Goal: Navigation & Orientation: Find specific page/section

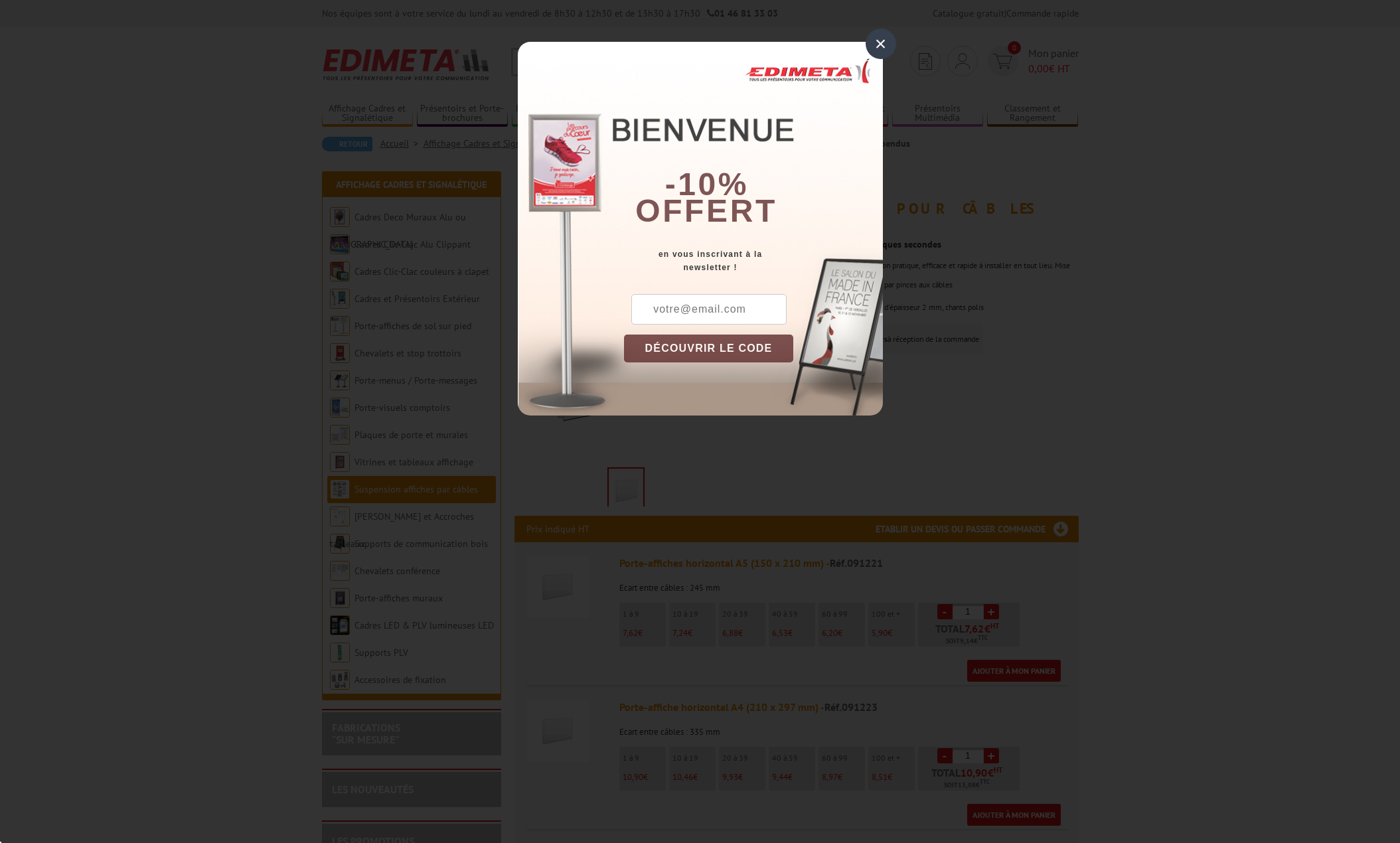
click at [874, 40] on div "×" at bounding box center [880, 44] width 30 height 30
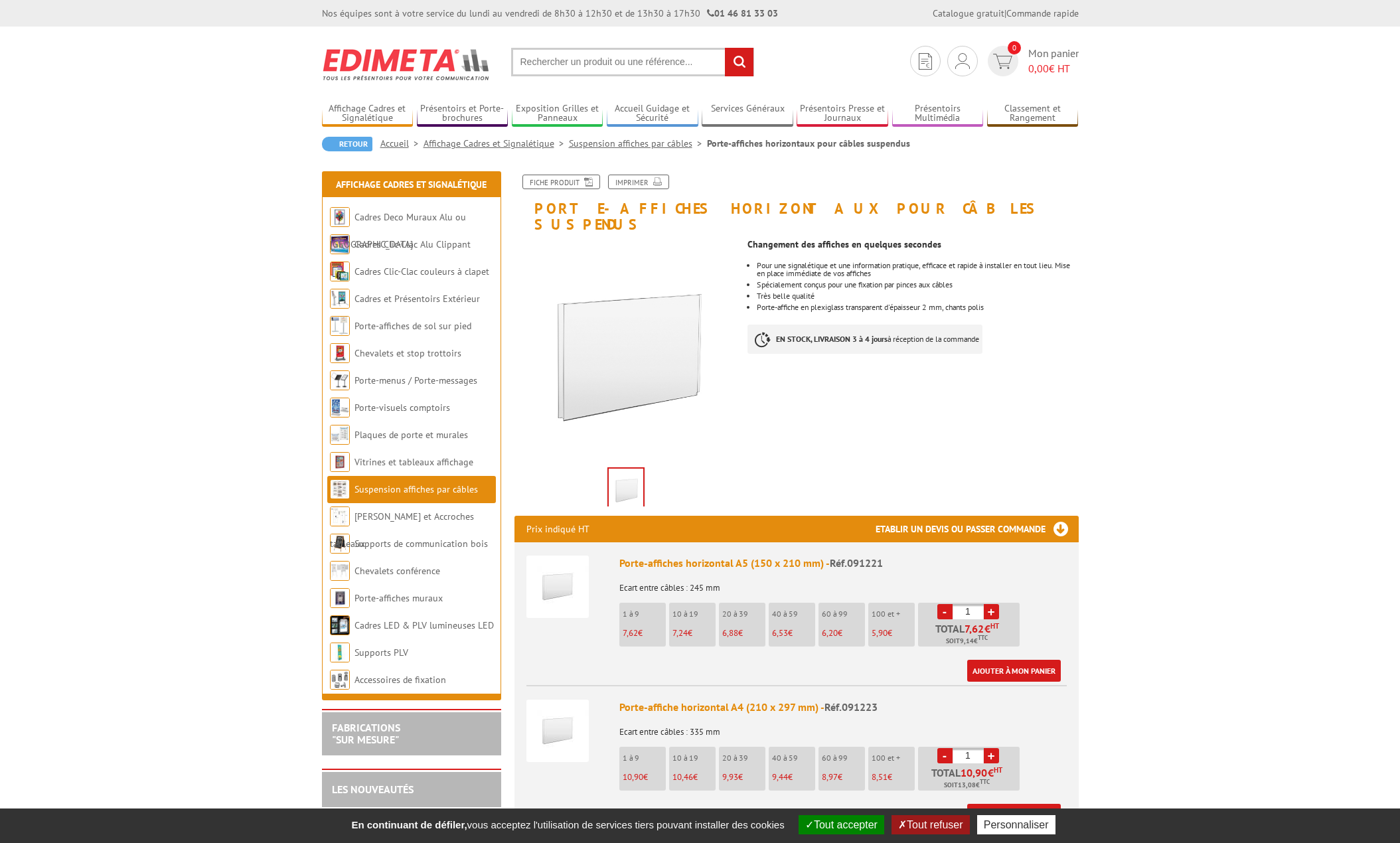
click at [666, 142] on link "Suspension affiches par câbles" at bounding box center [638, 143] width 138 height 12
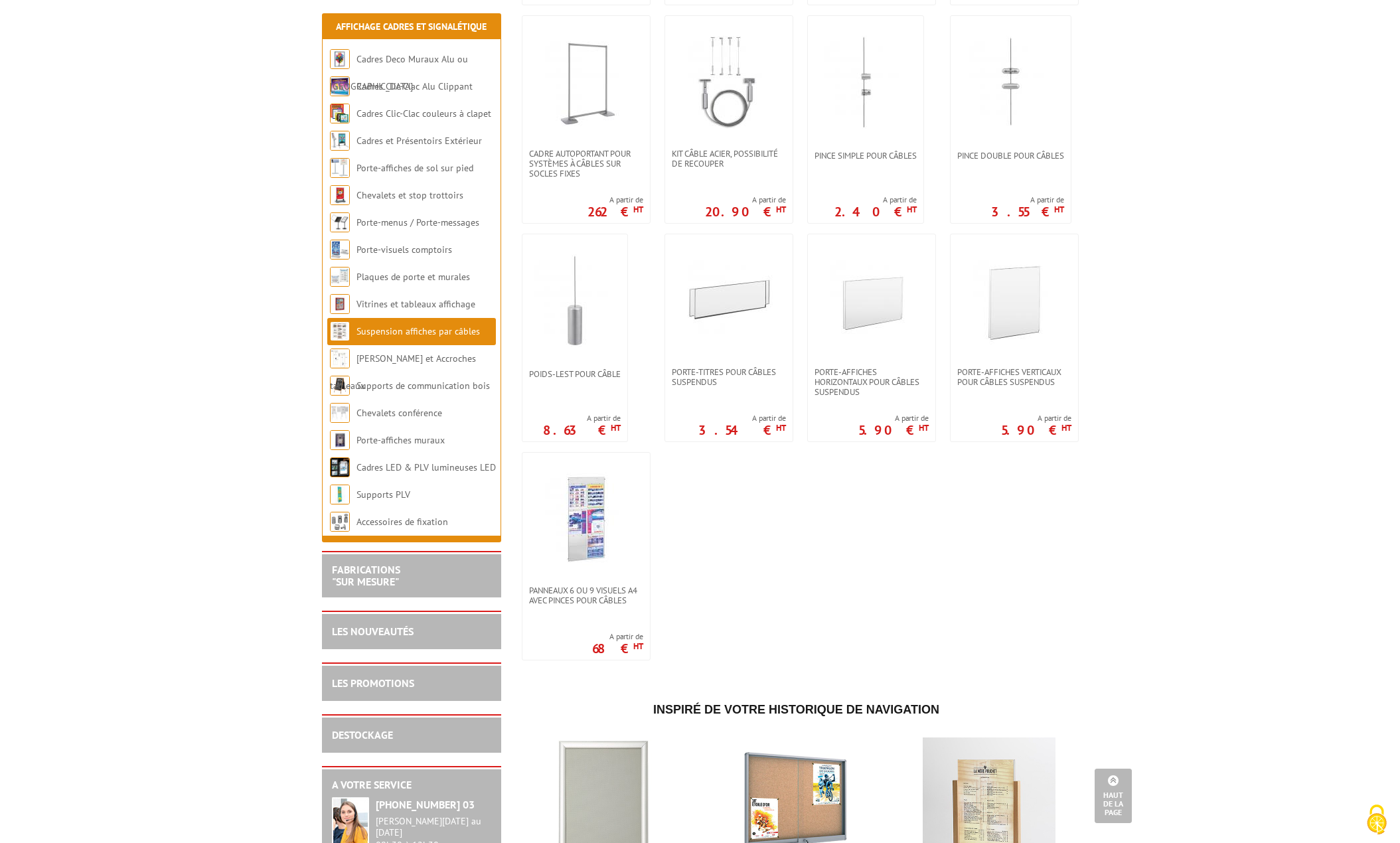
scroll to position [929, 0]
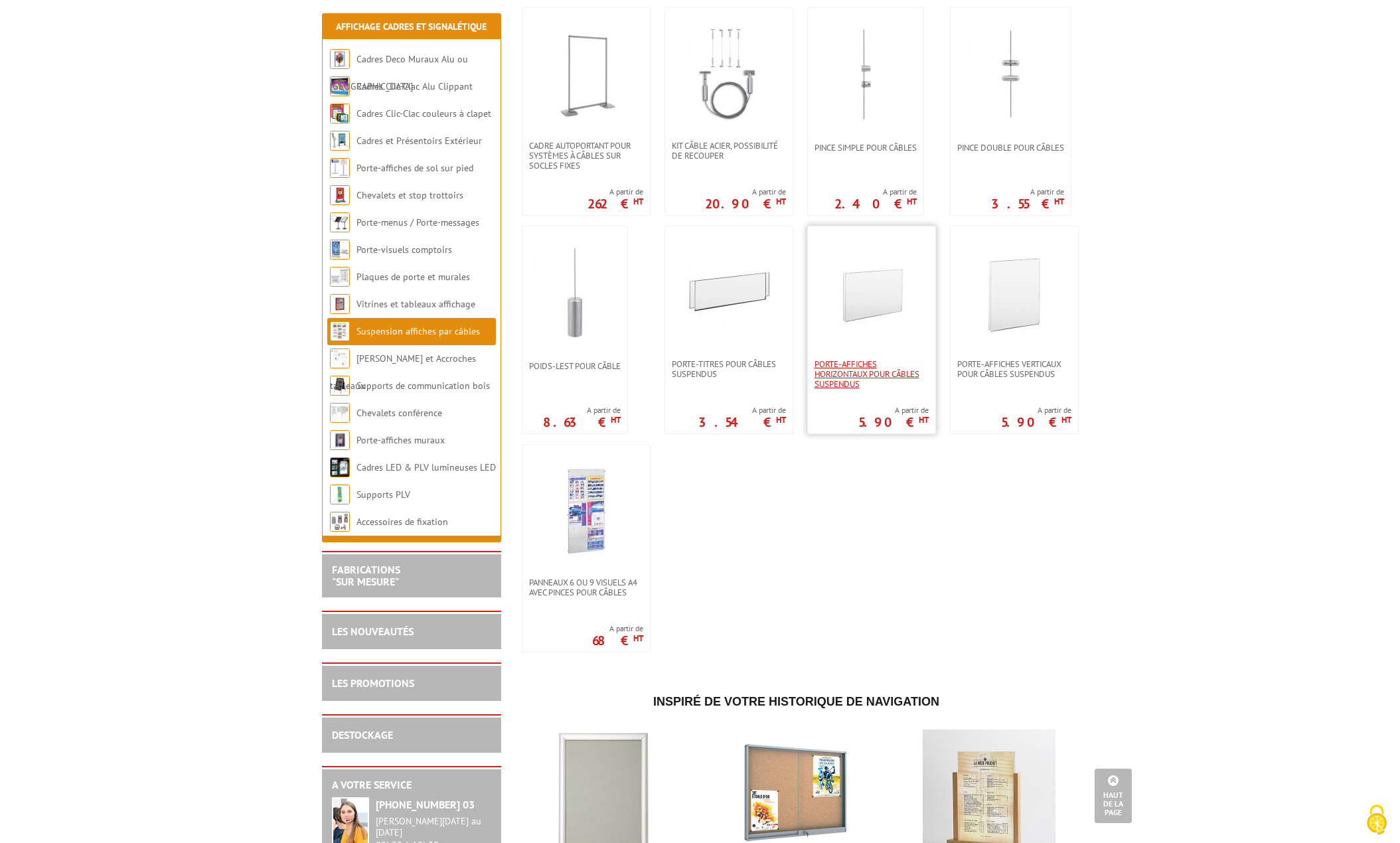
click at [852, 373] on span "Porte-affiches horizontaux pour câbles suspendus" at bounding box center [871, 373] width 114 height 30
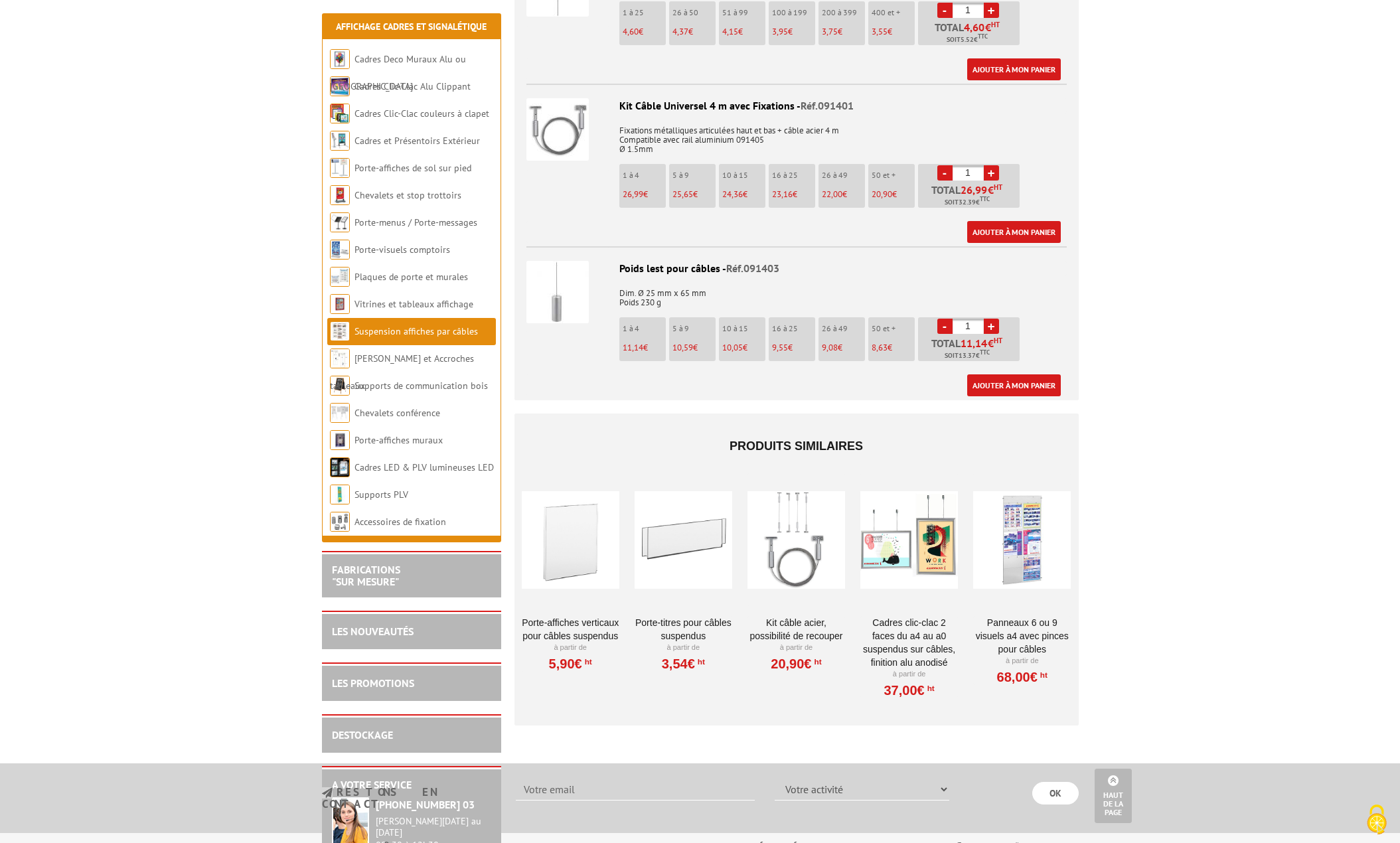
scroll to position [1394, 0]
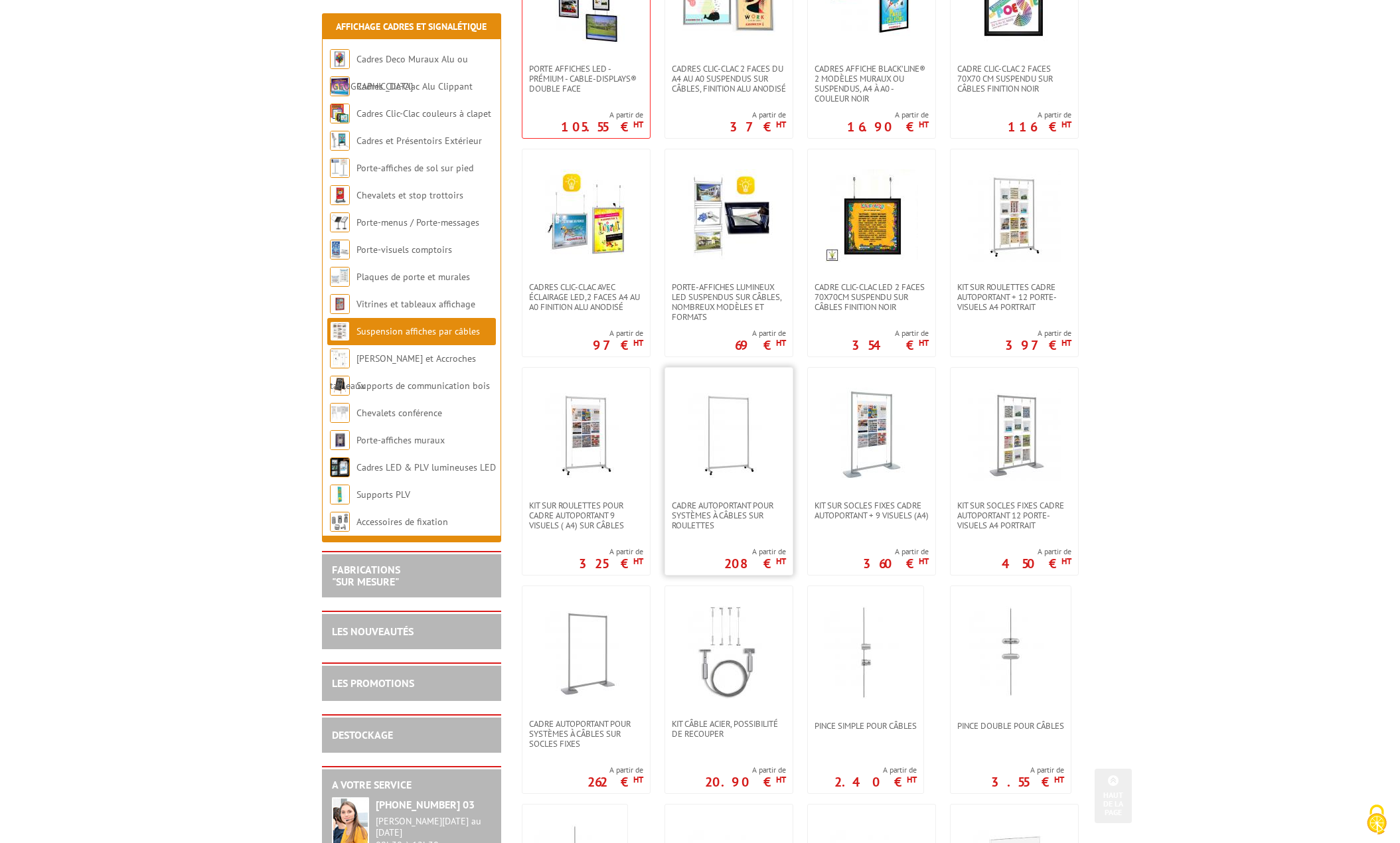
scroll to position [751, 0]
